Goal: Contribute content: Add original content to the website for others to see

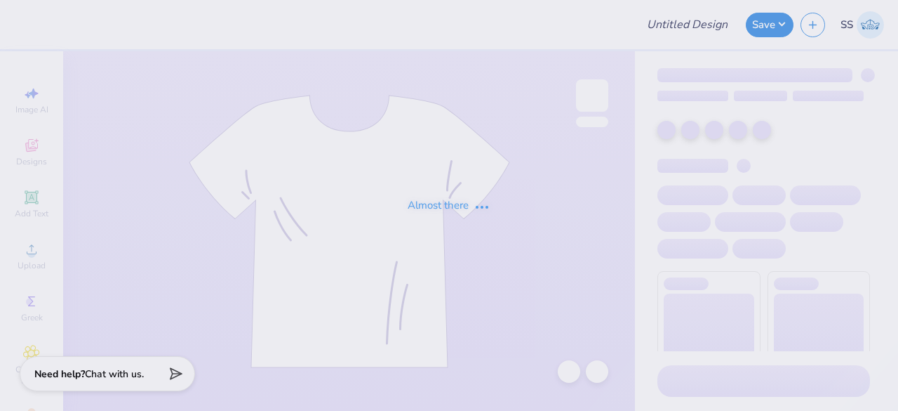
type input "Waterpolo Club Hoodies"
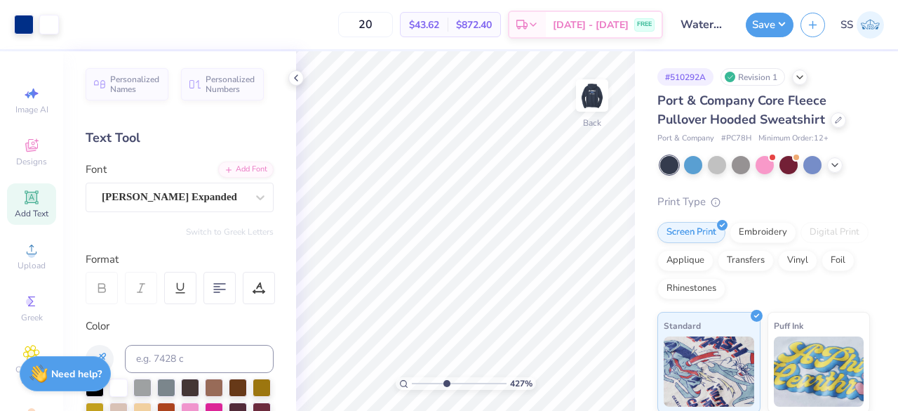
drag, startPoint x: 413, startPoint y: 384, endPoint x: 446, endPoint y: 380, distance: 33.2
click at [446, 380] on input "range" at bounding box center [459, 383] width 95 height 13
click at [24, 24] on div at bounding box center [24, 23] width 20 height 20
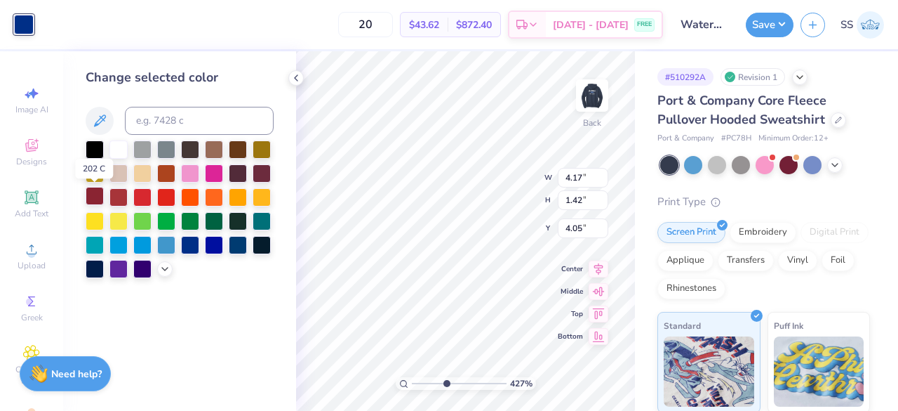
click at [100, 196] on div at bounding box center [95, 196] width 18 height 18
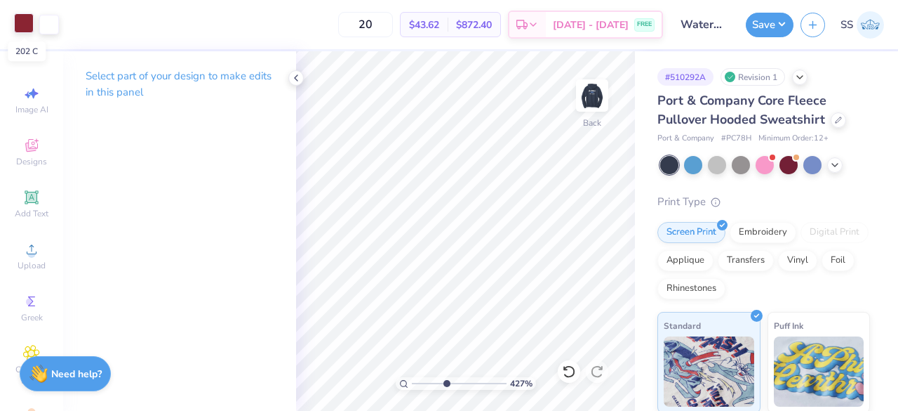
click at [25, 25] on div at bounding box center [24, 23] width 20 height 20
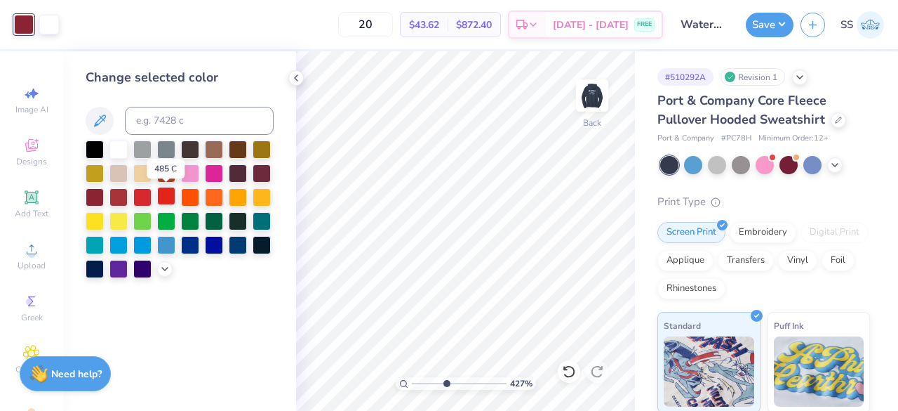
click at [173, 194] on div at bounding box center [166, 196] width 18 height 18
click at [143, 195] on div at bounding box center [142, 196] width 18 height 18
click at [114, 192] on div at bounding box center [118, 196] width 18 height 18
click at [94, 192] on div at bounding box center [95, 196] width 18 height 18
click at [107, 193] on div at bounding box center [180, 209] width 188 height 138
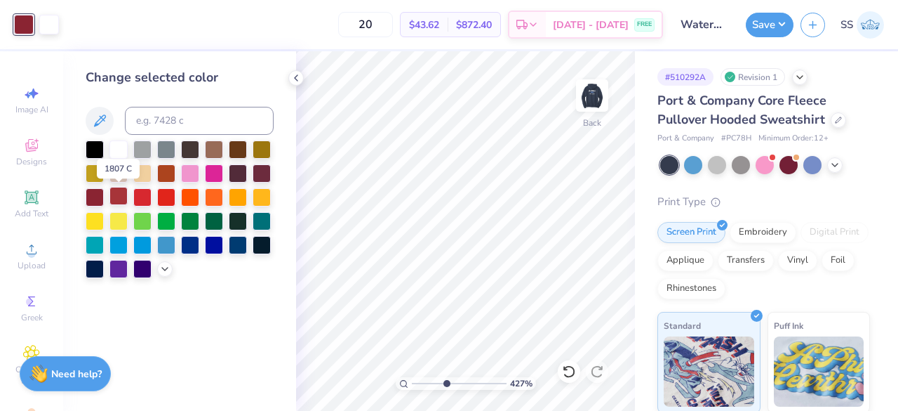
click at [112, 194] on div at bounding box center [118, 196] width 18 height 18
click at [265, 176] on div at bounding box center [262, 172] width 18 height 18
click at [90, 199] on div at bounding box center [95, 196] width 18 height 18
click at [115, 196] on div at bounding box center [118, 196] width 18 height 18
click at [297, 74] on icon at bounding box center [296, 77] width 11 height 11
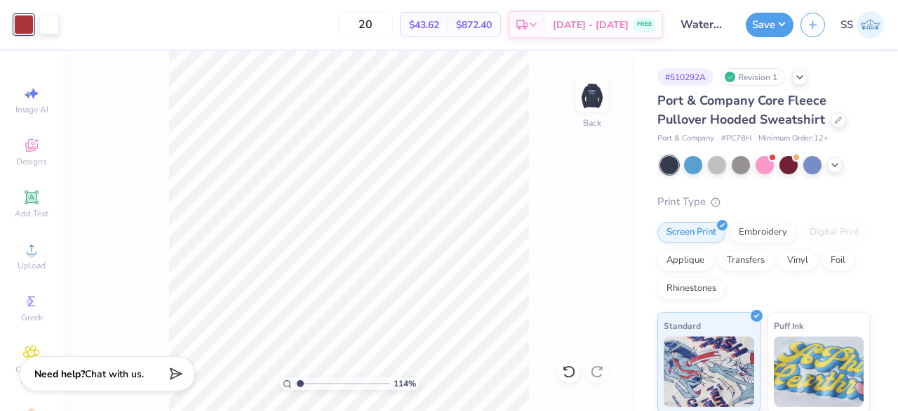
drag, startPoint x: 330, startPoint y: 382, endPoint x: 300, endPoint y: 382, distance: 29.5
click at [300, 382] on input "range" at bounding box center [342, 383] width 95 height 13
drag, startPoint x: 300, startPoint y: 382, endPoint x: 283, endPoint y: 382, distance: 17.5
type input "1"
click at [295, 382] on input "range" at bounding box center [342, 383] width 95 height 13
